Goal: Navigation & Orientation: Find specific page/section

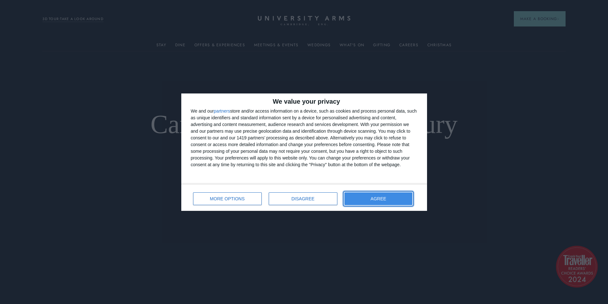
click at [378, 199] on span "AGREE" at bounding box center [378, 199] width 16 height 4
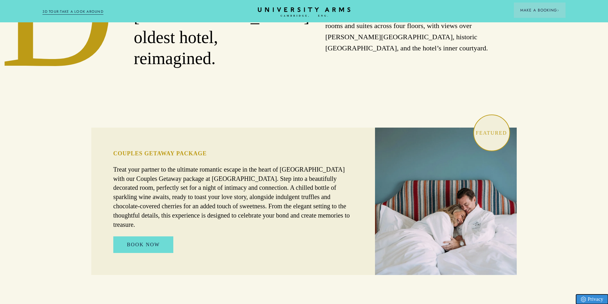
scroll to position [2016, 0]
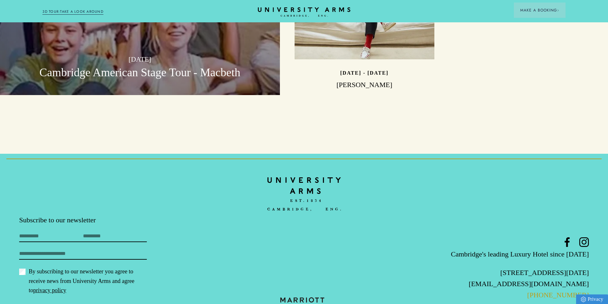
drag, startPoint x: 571, startPoint y: 268, endPoint x: 552, endPoint y: 268, distance: 18.8
click at [552, 268] on footer "Subscribe to our newsletter First Name Last Name Email By subscribing to our ne…" at bounding box center [304, 244] width 608 height 181
copy link "1223 606066"
drag, startPoint x: 591, startPoint y: 243, endPoint x: 486, endPoint y: 243, distance: 105.0
click at [486, 243] on footer "Subscribe to our newsletter First Name Last Name Email By subscribing to our ne…" at bounding box center [304, 244] width 608 height 181
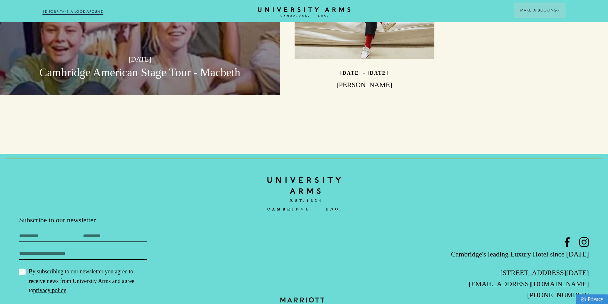
copy p "[STREET_ADDRESS][DATE]"
click at [306, 13] on icon "CAMBRIDGE’S LEADING LUXURY HOTEL SINCE [DATE]" at bounding box center [304, 12] width 90 height 10
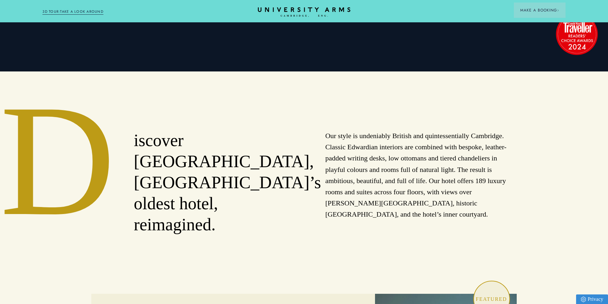
scroll to position [0, 0]
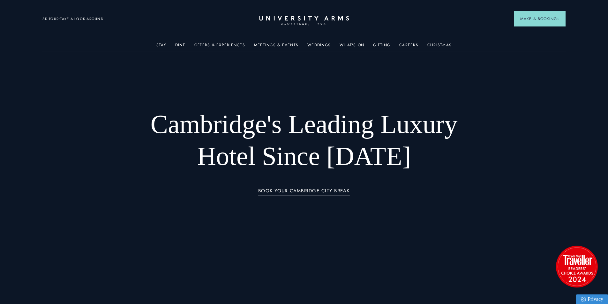
click at [280, 19] on icon at bounding box center [304, 18] width 90 height 4
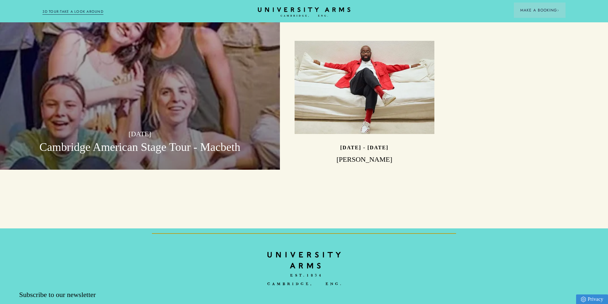
scroll to position [2016, 0]
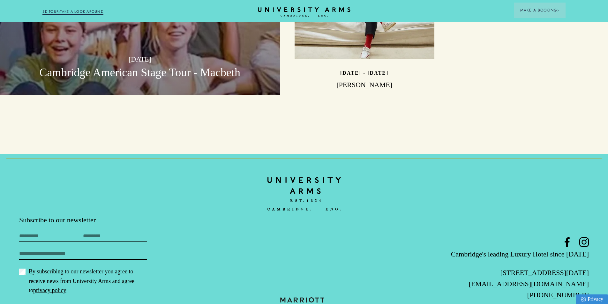
click at [433, 237] on div "Cambridge's leading Luxury Hotel since [DATE][STREET_ADDRESS][DATE] [EMAIL_ADDR…" at bounding box center [494, 276] width 190 height 78
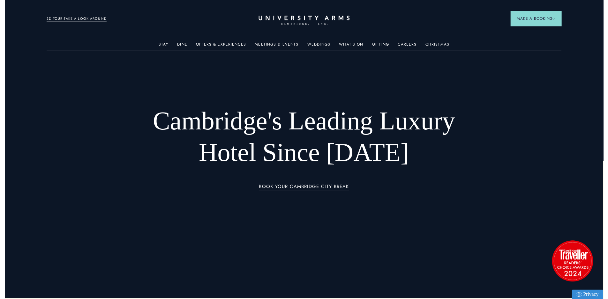
scroll to position [0, 0]
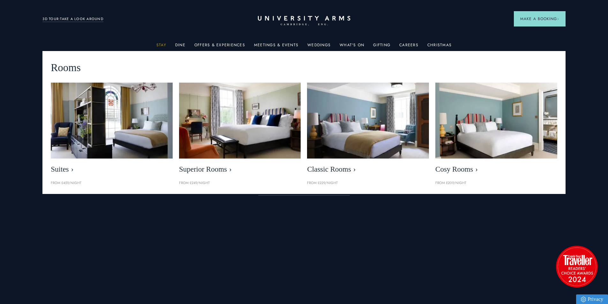
click at [165, 45] on link "Stay" at bounding box center [161, 47] width 10 height 8
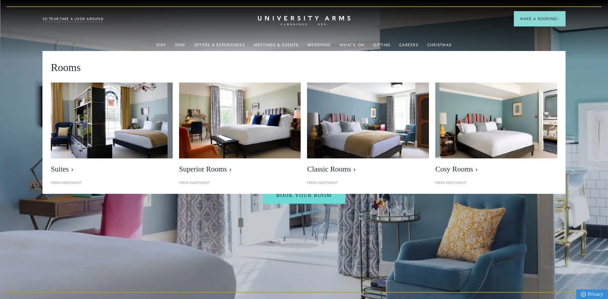
click at [389, 23] on header "Stay Suites Superior Rooms Classic Rooms Cosy Rooms Dine Restaurant Bar Afterno…" at bounding box center [304, 17] width 608 height 35
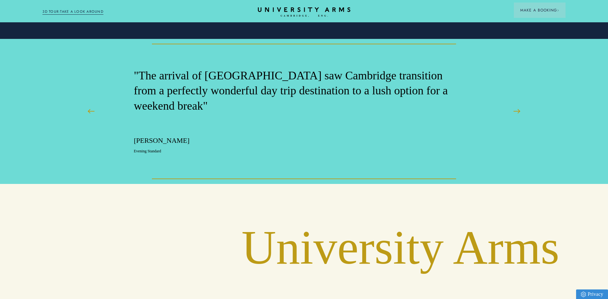
scroll to position [2495, 0]
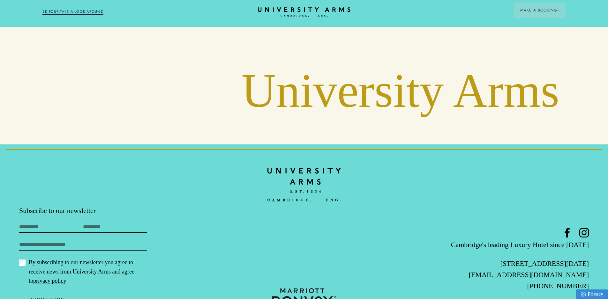
drag, startPoint x: 591, startPoint y: 238, endPoint x: 484, endPoint y: 235, distance: 107.2
click at [484, 235] on footer "Subscribe to our newsletter First Name Last Name Email By subscribing to our ne…" at bounding box center [304, 235] width 608 height 181
copy p "[STREET_ADDRESS][DATE]"
